Goal: Information Seeking & Learning: Check status

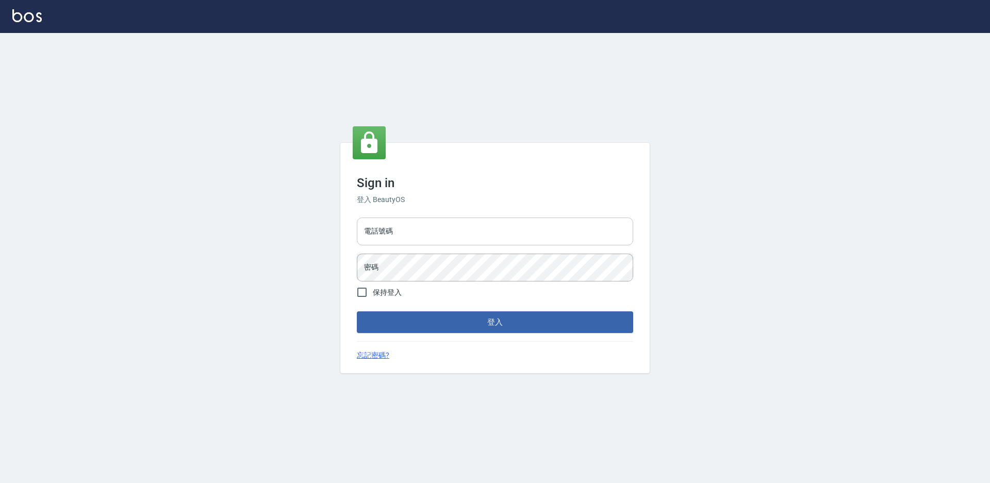
click at [410, 231] on input "電話號碼" at bounding box center [495, 232] width 276 height 28
type input "0988338477"
click at [357, 311] on button "登入" at bounding box center [495, 322] width 276 height 22
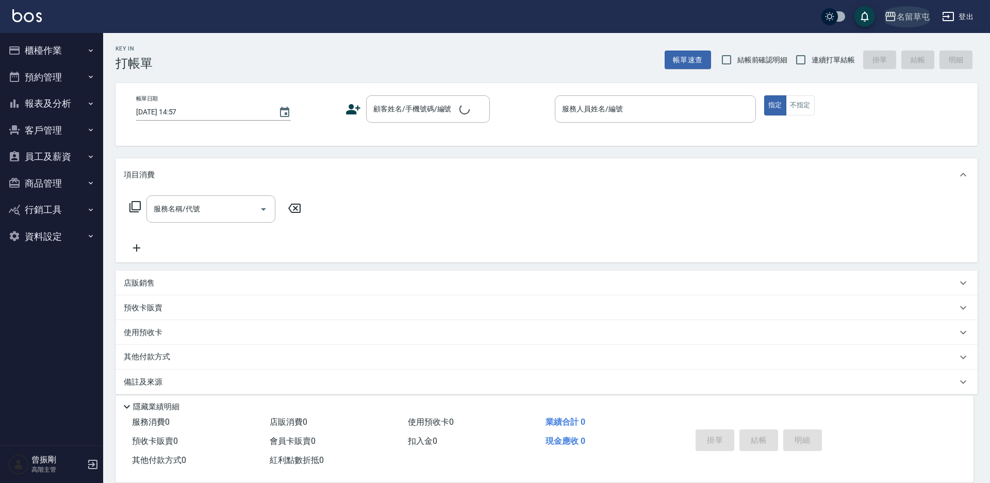
click at [926, 17] on button "名留草屯" at bounding box center [907, 16] width 54 height 21
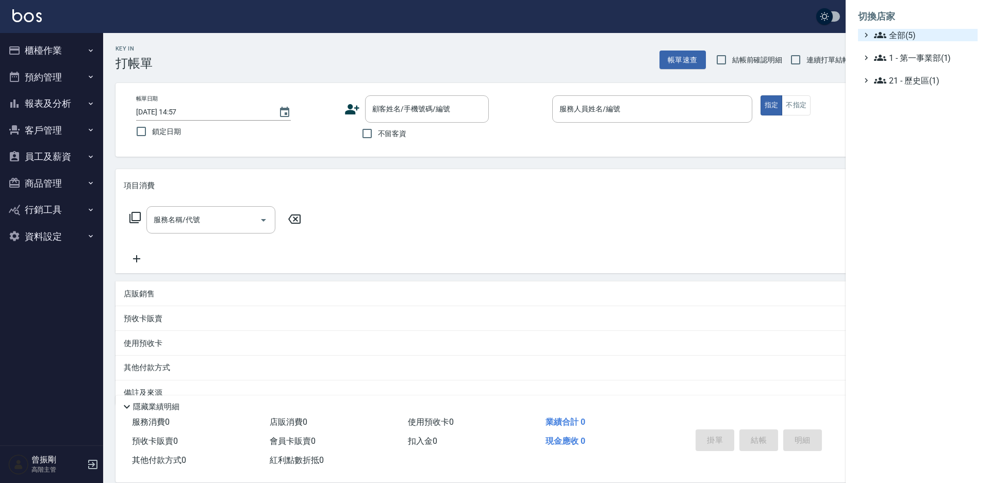
click at [904, 37] on span "全部(5)" at bounding box center [923, 35] width 99 height 12
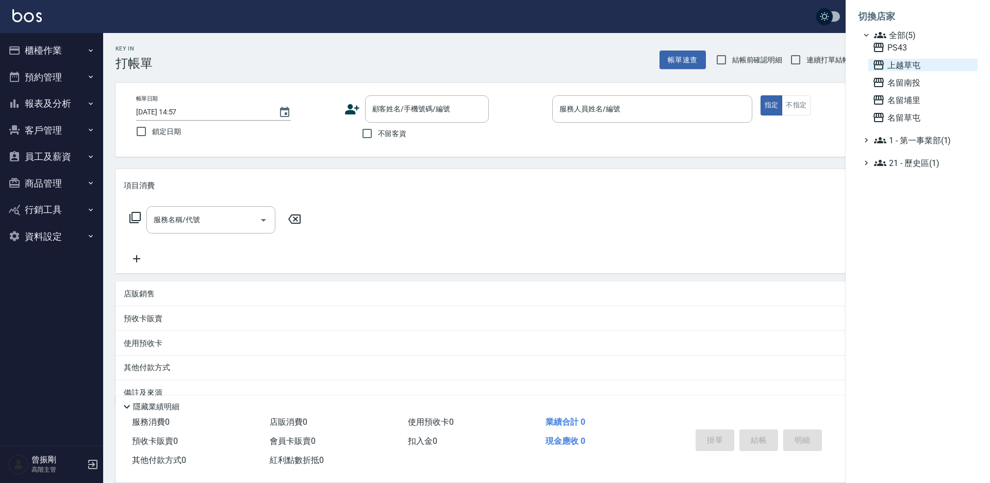
click at [904, 65] on span "上越草屯" at bounding box center [922, 65] width 101 height 12
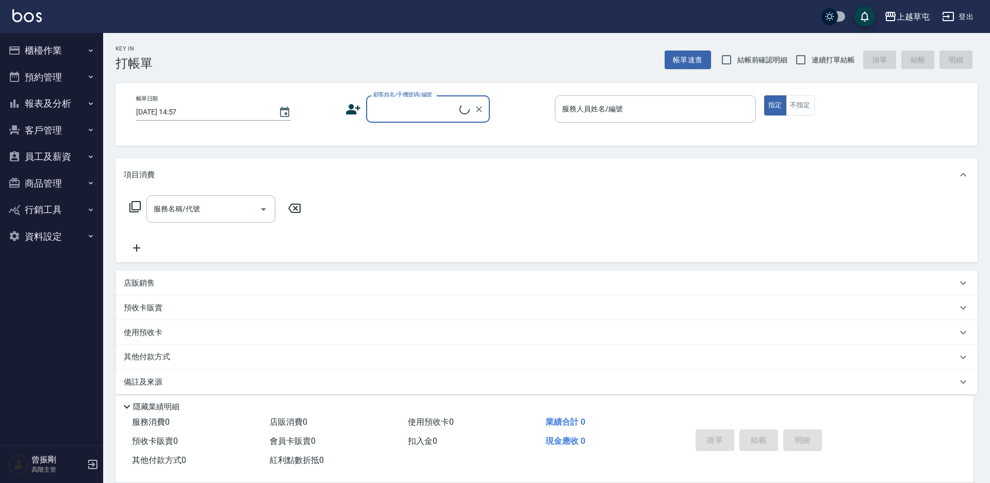
click at [67, 110] on button "報表及分析" at bounding box center [51, 103] width 95 height 27
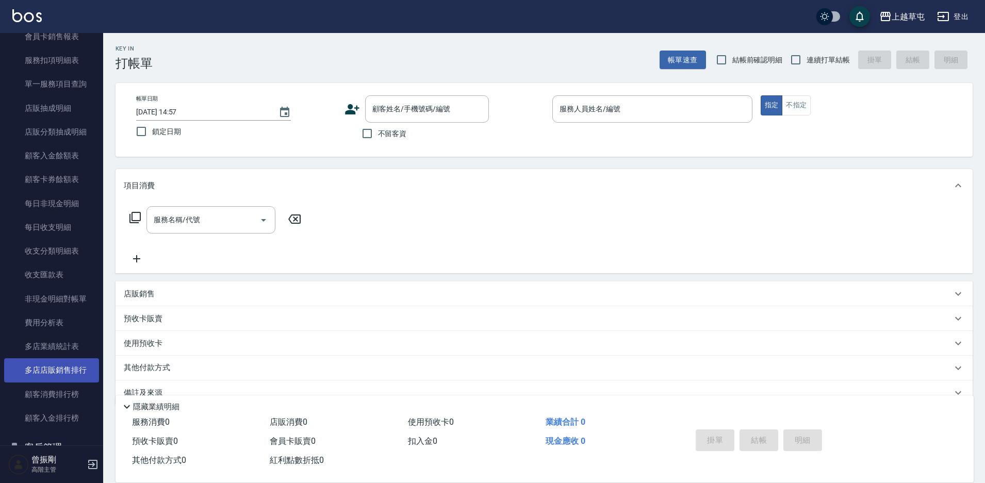
scroll to position [826, 0]
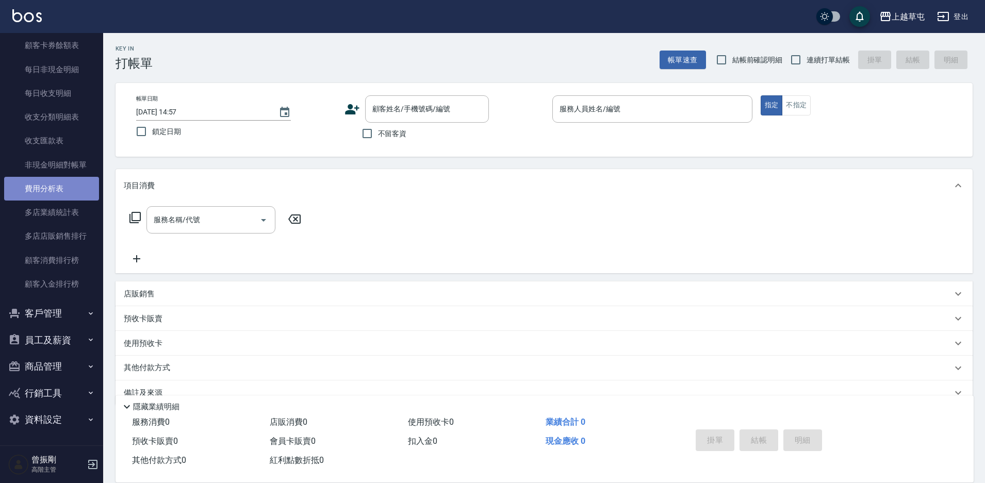
click at [51, 187] on link "費用分析表" at bounding box center [51, 189] width 95 height 24
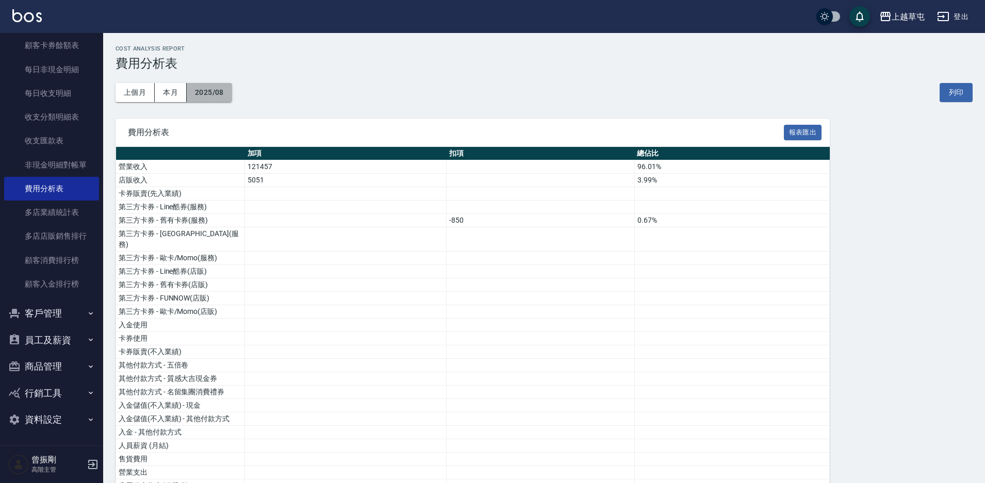
click at [218, 95] on button "2025/08" at bounding box center [209, 92] width 45 height 19
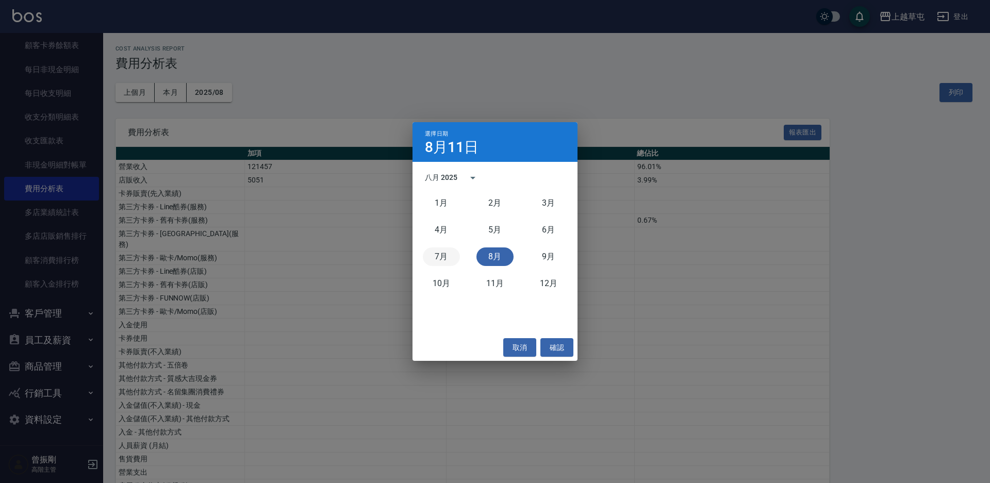
click at [442, 264] on button "7月" at bounding box center [441, 256] width 37 height 19
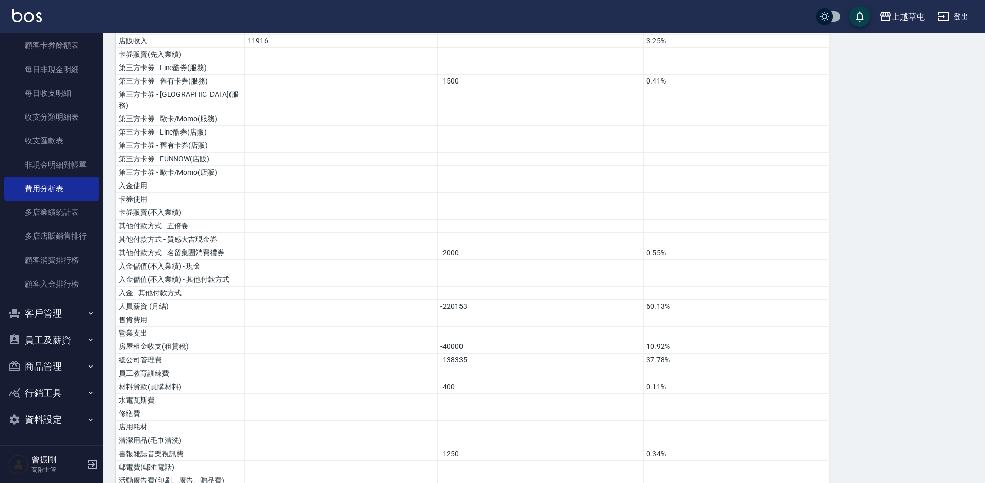
scroll to position [134, 0]
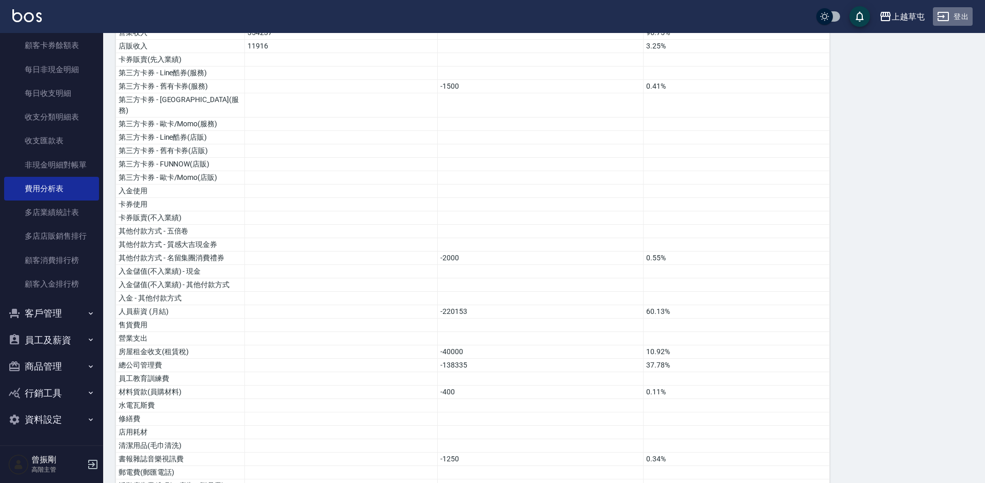
click at [950, 13] on button "登出" at bounding box center [953, 16] width 40 height 19
